Goal: Check status: Check status

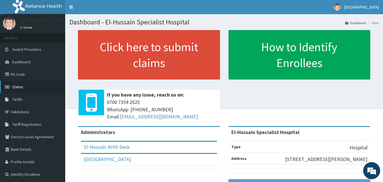
click at [17, 83] on link "Claims" at bounding box center [32, 86] width 65 height 12
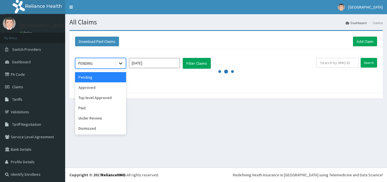
click at [122, 65] on icon at bounding box center [121, 63] width 6 height 6
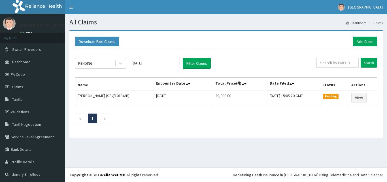
click at [166, 136] on div at bounding box center [225, 134] width 313 height 6
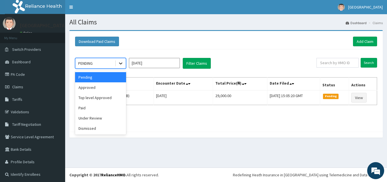
click at [121, 63] on icon at bounding box center [121, 63] width 6 height 6
click at [117, 88] on div "Approved" at bounding box center [100, 87] width 51 height 10
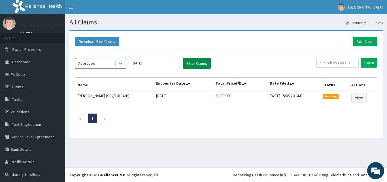
click at [188, 67] on button "Filter Claims" at bounding box center [197, 63] width 28 height 11
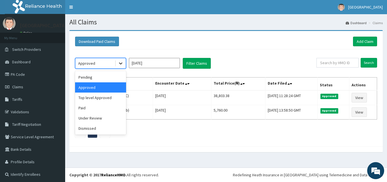
click at [120, 61] on icon at bounding box center [121, 63] width 6 height 6
click at [113, 98] on div "Top level Approved" at bounding box center [100, 97] width 51 height 10
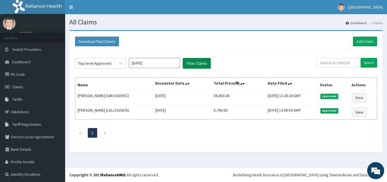
click at [207, 63] on button "Filter Claims" at bounding box center [197, 63] width 28 height 11
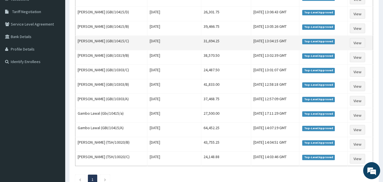
scroll to position [142, 0]
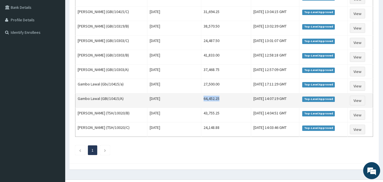
drag, startPoint x: 228, startPoint y: 97, endPoint x: 201, endPoint y: 99, distance: 26.8
click at [201, 99] on td "64,452.25" at bounding box center [226, 100] width 50 height 14
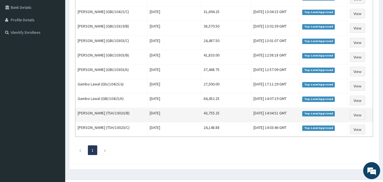
drag, startPoint x: 200, startPoint y: 100, endPoint x: 194, endPoint y: 111, distance: 12.5
click at [194, 111] on td "Fri Oct 10 2025" at bounding box center [174, 115] width 54 height 14
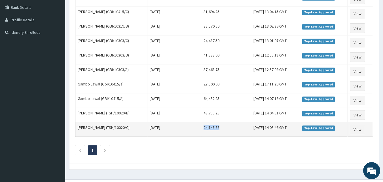
drag, startPoint x: 220, startPoint y: 126, endPoint x: 204, endPoint y: 126, distance: 16.2
click at [204, 126] on td "24,148.88" at bounding box center [226, 129] width 50 height 14
copy td "24,148.88"
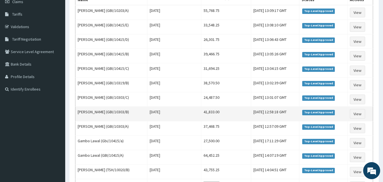
scroll to position [57, 0]
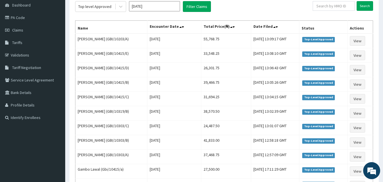
click at [288, 5] on div "Top level Approved Oct 2025 Filter Claims" at bounding box center [193, 6] width 237 height 11
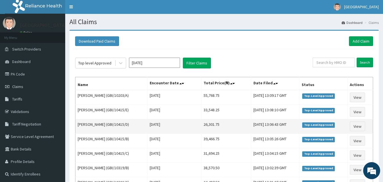
scroll to position [0, 0]
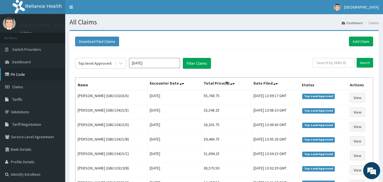
click at [27, 74] on link "PA Code" at bounding box center [32, 74] width 65 height 12
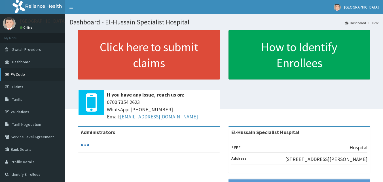
click at [22, 75] on link "PA Code" at bounding box center [32, 74] width 65 height 12
